Goal: Information Seeking & Learning: Learn about a topic

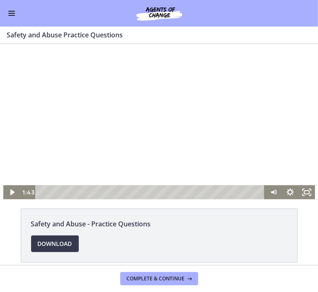
scroll to position [133, 0]
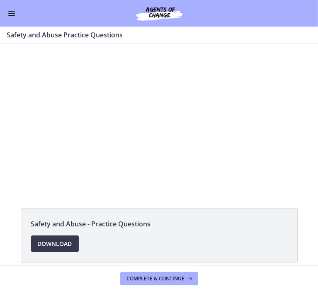
click at [0, 185] on html "Skip to main content Go to Dashboard Go to Dashboard Go to Dashboard Agents of …" at bounding box center [159, 146] width 318 height 292
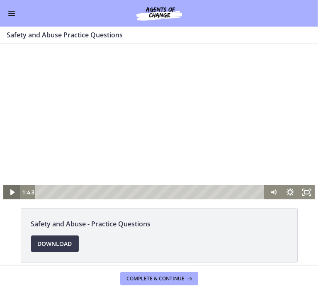
click at [10, 190] on icon "Play Video" at bounding box center [12, 192] width 4 height 6
click at [8, 190] on icon "Pause" at bounding box center [12, 191] width 20 height 17
click at [10, 190] on icon "Play Video" at bounding box center [12, 192] width 4 height 6
click at [121, 136] on div at bounding box center [159, 121] width 312 height 155
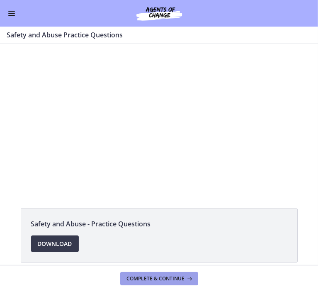
click at [179, 277] on span "Complete & continue" at bounding box center [156, 278] width 58 height 7
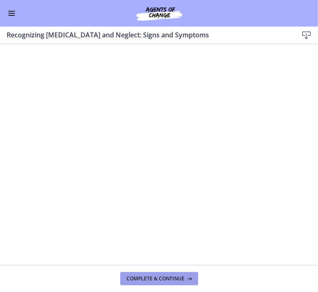
click at [126, 281] on button "Complete & continue" at bounding box center [159, 278] width 78 height 13
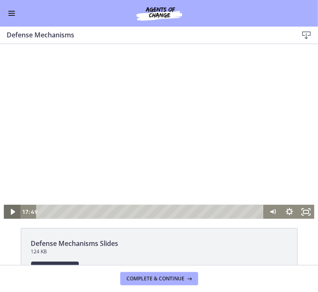
click at [12, 215] on icon "Play Video" at bounding box center [13, 211] width 17 height 14
click at [11, 210] on icon "Play Video" at bounding box center [13, 211] width 4 height 6
click at [10, 210] on icon "Play Video" at bounding box center [12, 211] width 5 height 7
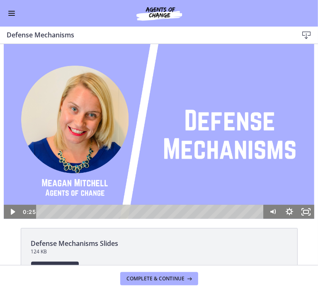
click at [44, 210] on div "Playbar" at bounding box center [151, 211] width 218 height 14
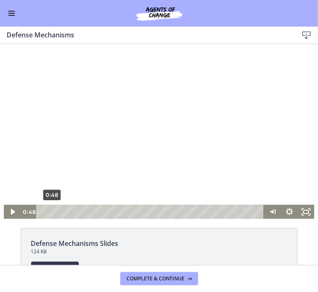
click at [49, 211] on div "0:48" at bounding box center [151, 211] width 218 height 14
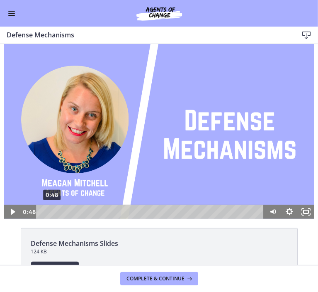
click at [50, 211] on div "Playbar" at bounding box center [52, 211] width 5 height 5
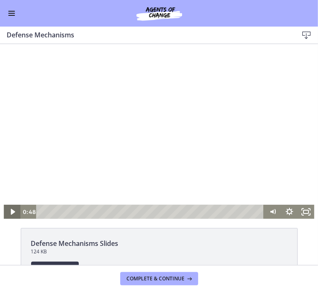
click at [12, 210] on icon "Play Video" at bounding box center [13, 211] width 17 height 14
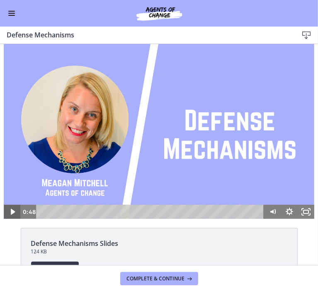
click at [12, 210] on icon "Play Video" at bounding box center [13, 211] width 17 height 14
click at [42, 164] on img at bounding box center [159, 131] width 310 height 175
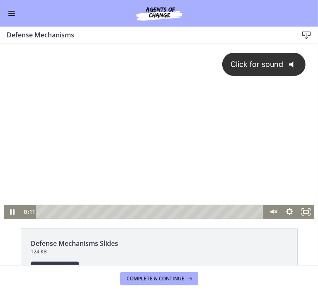
click at [234, 60] on span "Click for sound" at bounding box center [253, 63] width 60 height 9
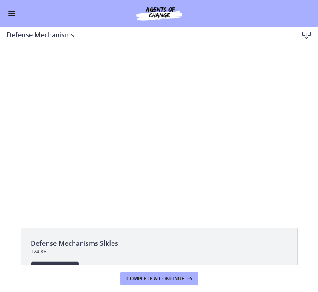
click at [239, 162] on div at bounding box center [159, 131] width 310 height 175
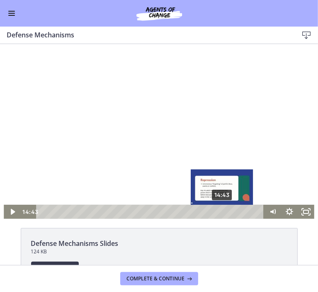
click at [239, 154] on div at bounding box center [159, 131] width 310 height 175
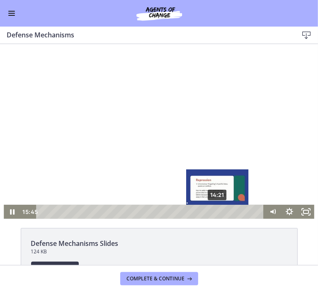
click at [8, 10] on button "Enable menu" at bounding box center [12, 13] width 10 height 10
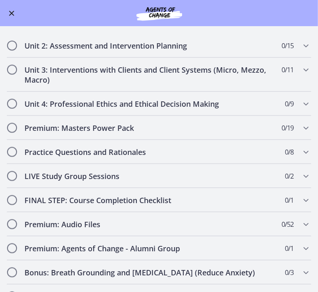
scroll to position [547, 0]
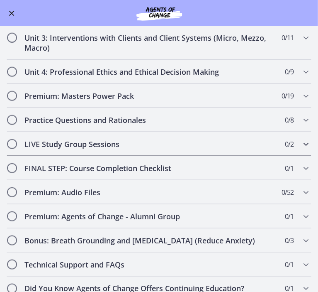
click at [287, 141] on span "0 / 2 Completed" at bounding box center [289, 144] width 9 height 10
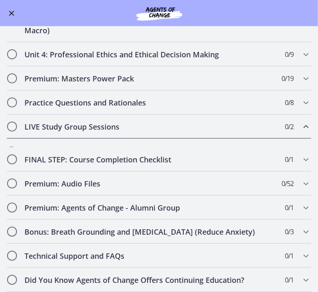
scroll to position [195, 0]
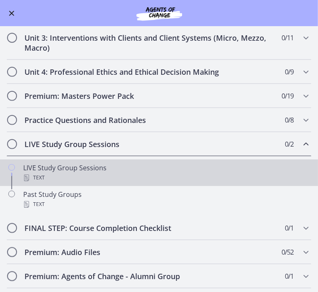
click at [235, 164] on div "LIVE Study Group Sessions Text" at bounding box center [167, 173] width 288 height 20
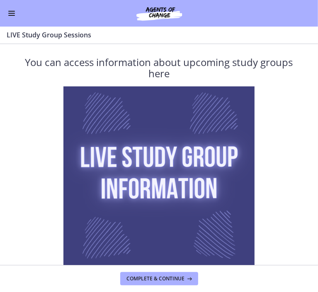
click at [235, 164] on img at bounding box center [158, 181] width 191 height 191
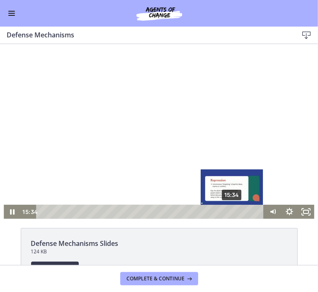
click at [230, 212] on div "15:34" at bounding box center [151, 211] width 218 height 14
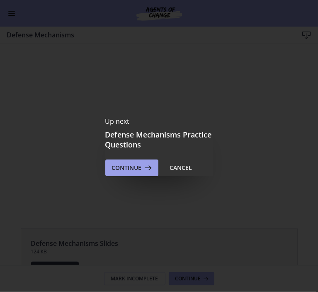
click at [115, 163] on span "Continue" at bounding box center [127, 168] width 30 height 10
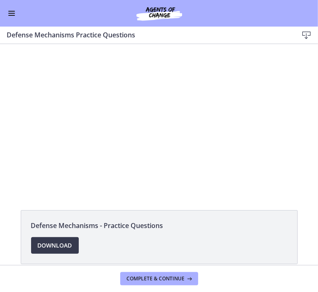
click at [115, 155] on div at bounding box center [159, 122] width 312 height 157
click at [12, 9] on button "Enable menu" at bounding box center [12, 13] width 10 height 10
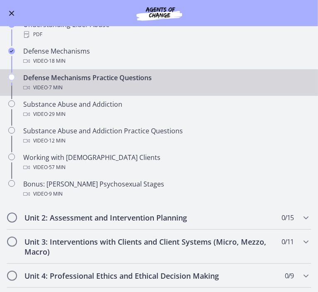
scroll to position [344, 0]
